Goal: Task Accomplishment & Management: Use online tool/utility

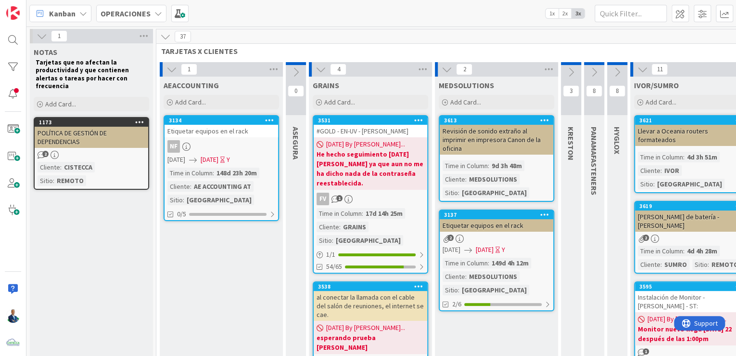
scroll to position [732, 273]
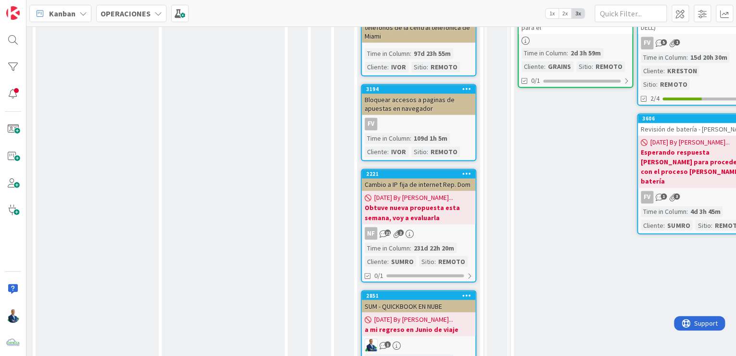
click at [417, 314] on span "[DATE] By [PERSON_NAME]..." at bounding box center [413, 319] width 79 height 10
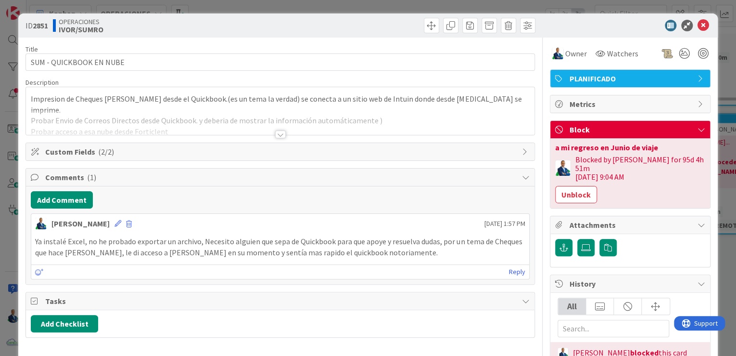
click at [280, 133] on div at bounding box center [280, 134] width 11 height 8
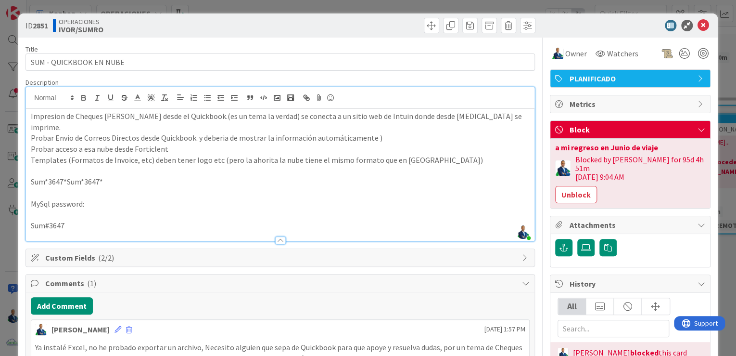
click at [566, 175] on div "Blocked by [PERSON_NAME] for 95d 4h 51m [DATE] 9:04 AM Unblock" at bounding box center [630, 179] width 150 height 48
click at [566, 186] on button "Unblock" at bounding box center [576, 194] width 42 height 17
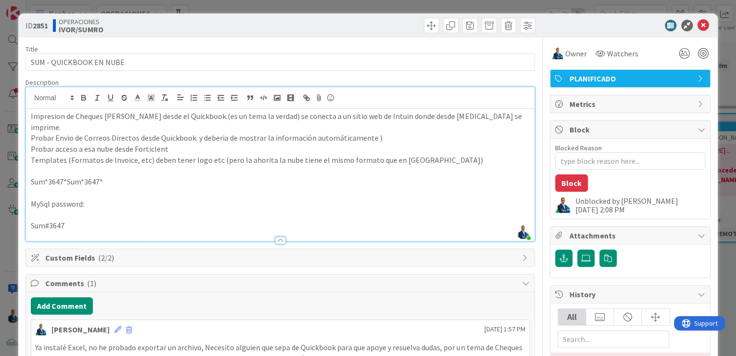
type textarea "x"
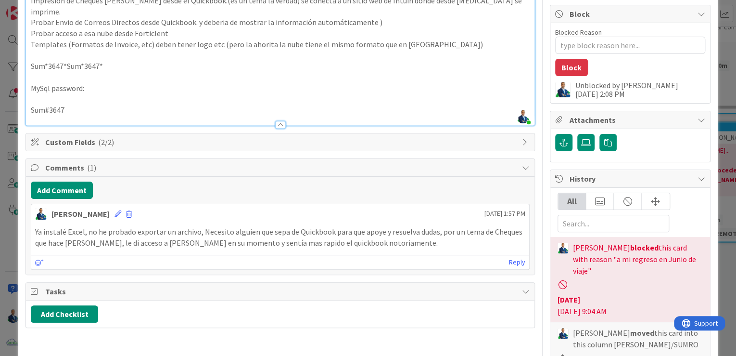
scroll to position [0, 0]
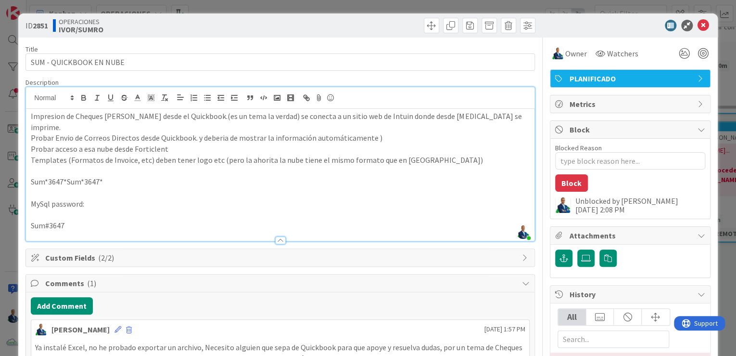
click at [722, 124] on div "ID 2851 OPERACIONES [PERSON_NAME]/SUMRO Title 23 / 128 SUM - QUICKBOOK EN NUBE …" at bounding box center [368, 178] width 736 height 356
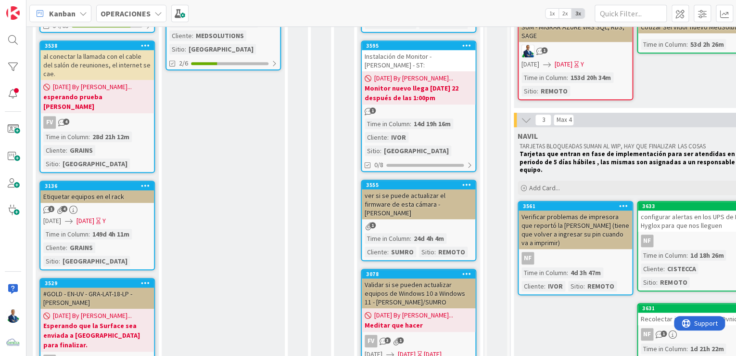
scroll to position [63, 273]
